Goal: Information Seeking & Learning: Learn about a topic

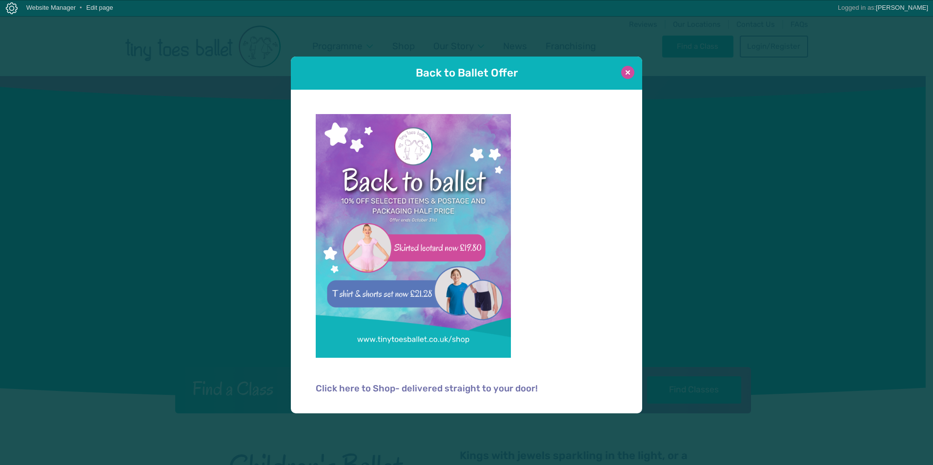
click at [626, 70] on button at bounding box center [627, 72] width 13 height 13
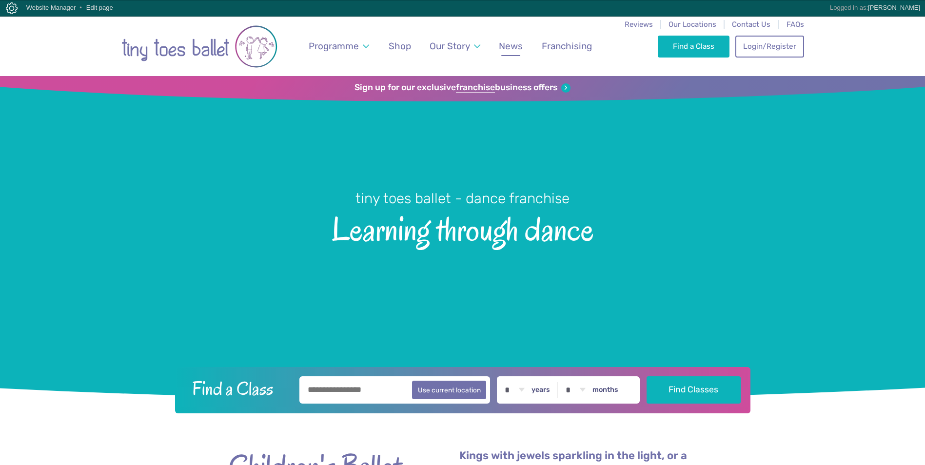
drag, startPoint x: 626, startPoint y: 70, endPoint x: 510, endPoint y: 46, distance: 117.9
click at [510, 46] on span "News" at bounding box center [511, 45] width 24 height 11
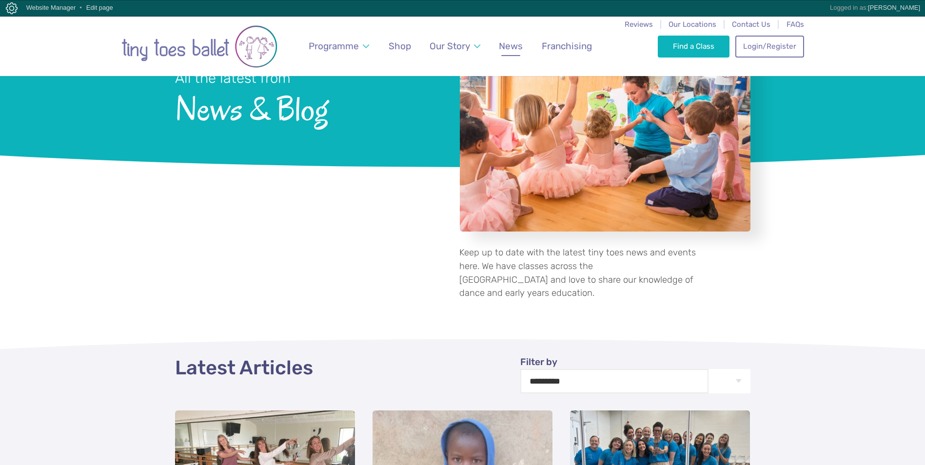
scroll to position [244, 0]
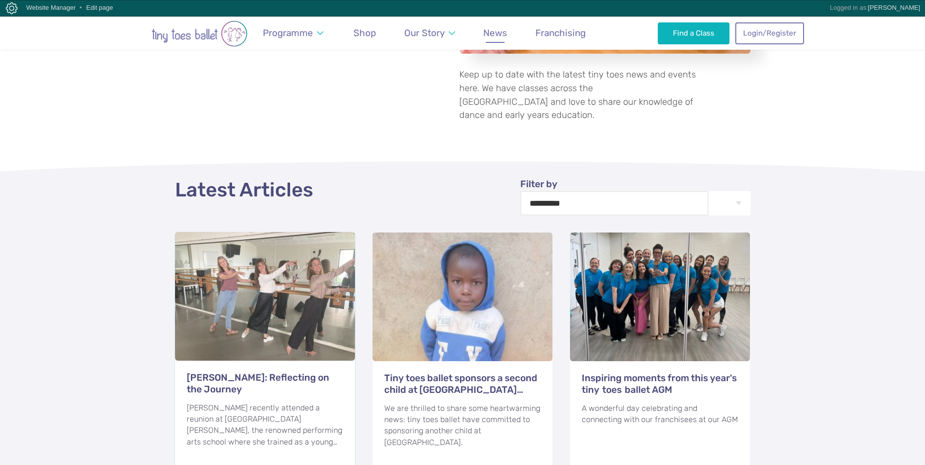
click at [244, 372] on h3 "[PERSON_NAME]: Reflecting on the Journey" at bounding box center [265, 383] width 157 height 23
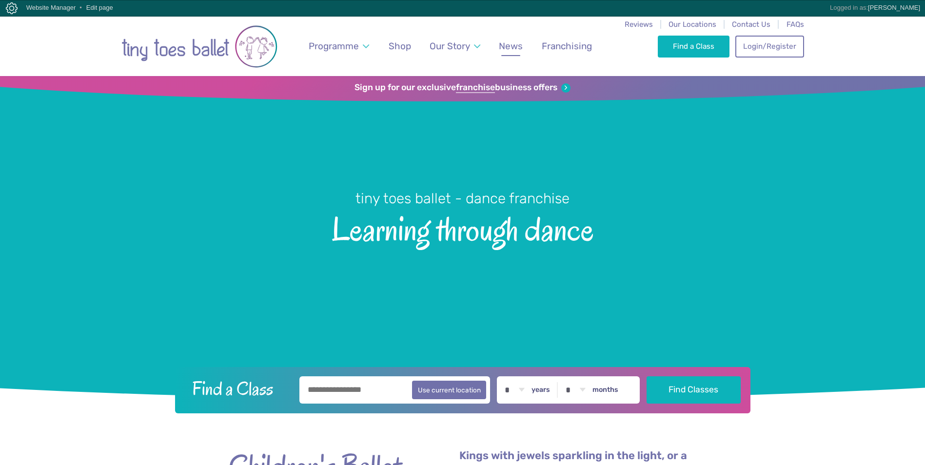
click at [514, 49] on span "News" at bounding box center [511, 45] width 24 height 11
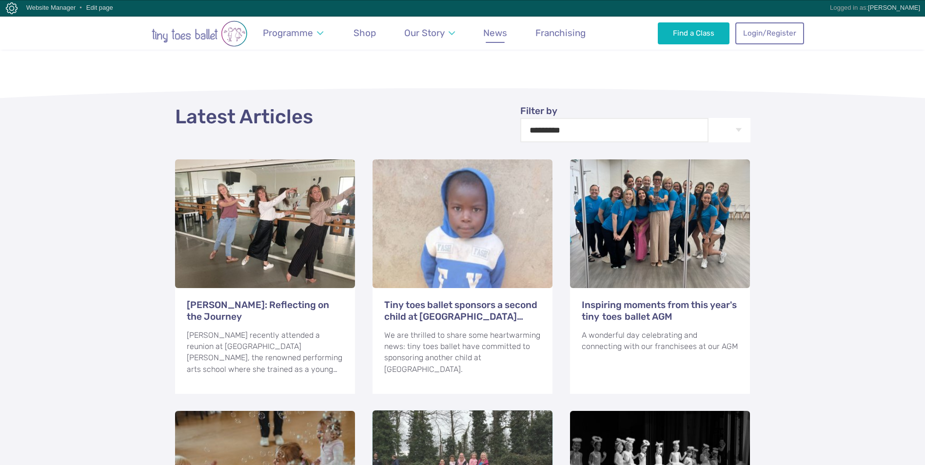
scroll to position [341, 0]
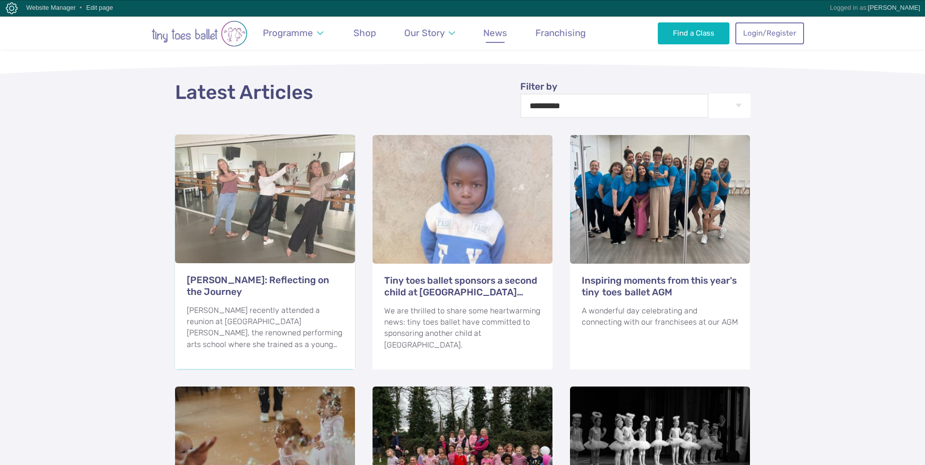
click at [220, 275] on h3 "[PERSON_NAME]: Reflecting on the Journey" at bounding box center [265, 286] width 157 height 23
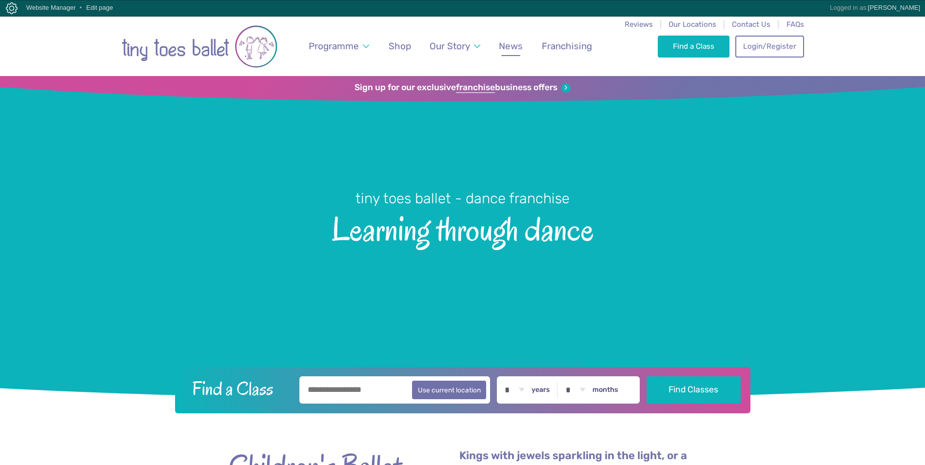
click at [511, 47] on span "News" at bounding box center [511, 45] width 24 height 11
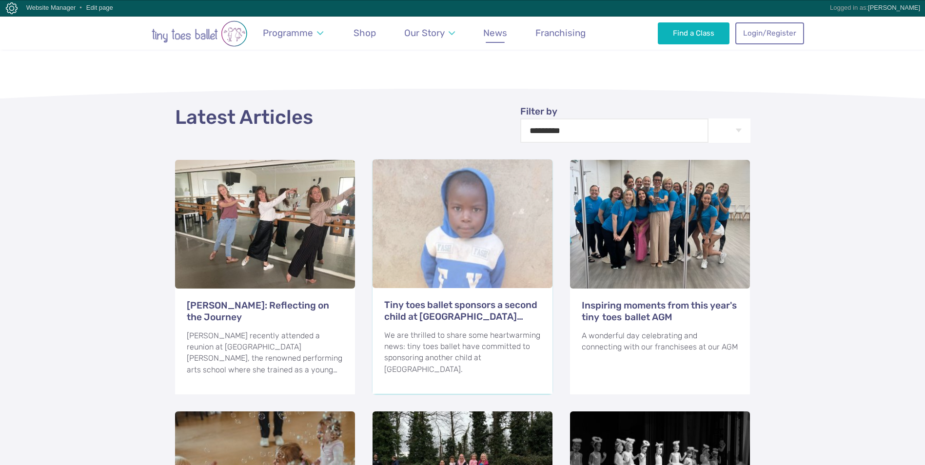
scroll to position [390, 0]
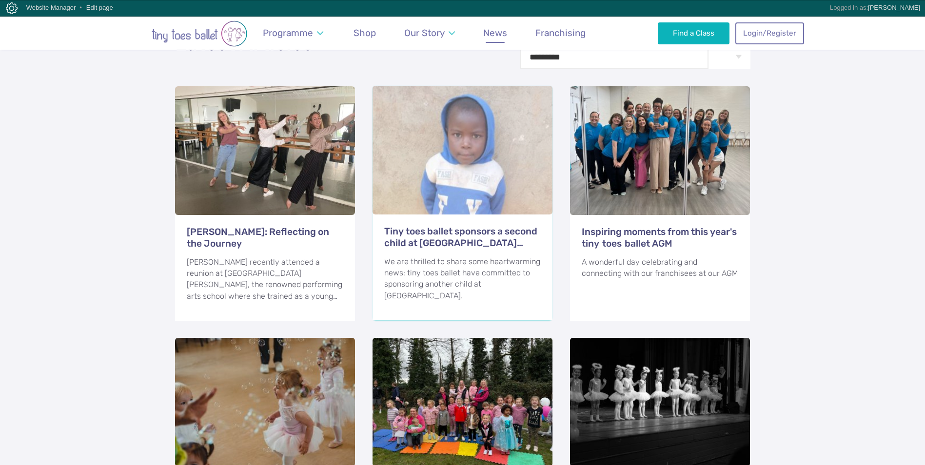
click at [491, 226] on h3 "Tiny toes ballet sponsors a second child at [GEOGRAPHIC_DATA] [GEOGRAPHIC_DATA]" at bounding box center [462, 237] width 157 height 23
